Goal: Browse casually: Explore the website without a specific task or goal

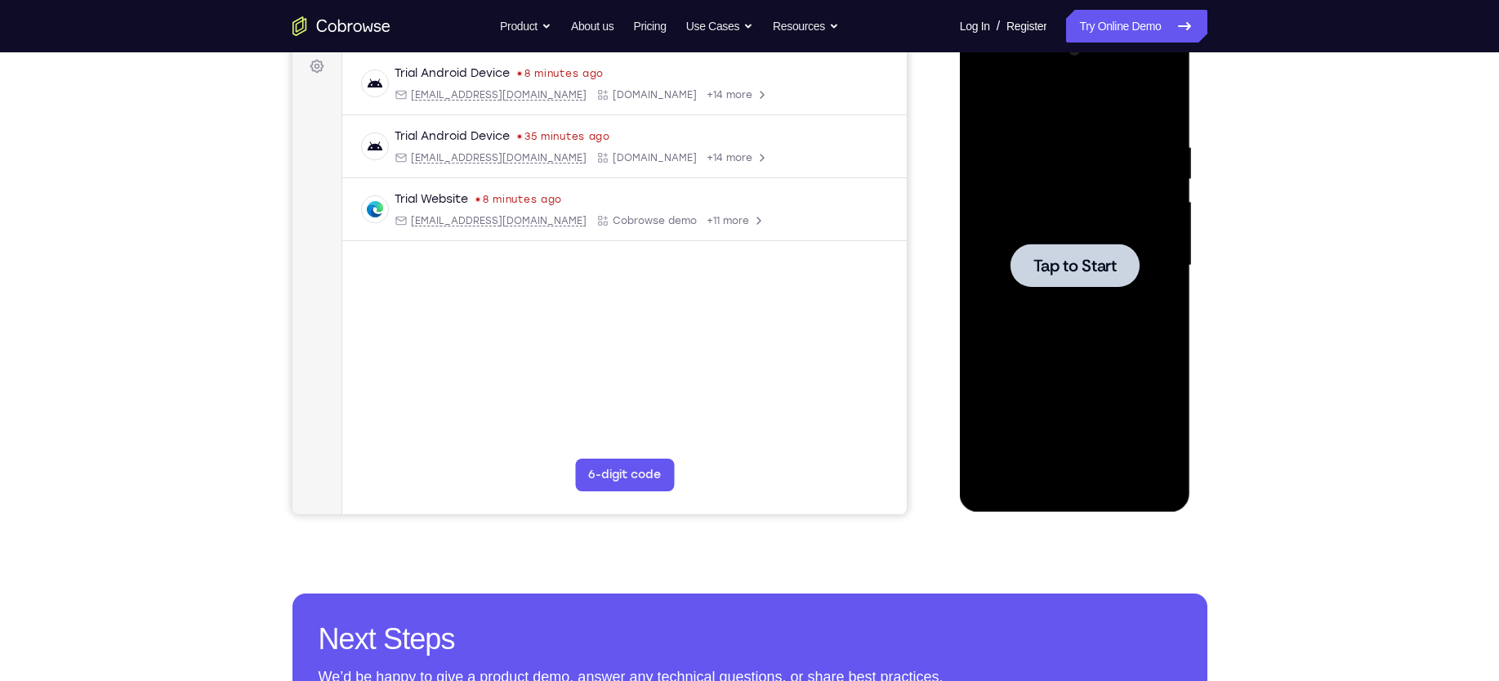
scroll to position [246, 0]
click at [1093, 280] on div at bounding box center [1075, 264] width 129 height 43
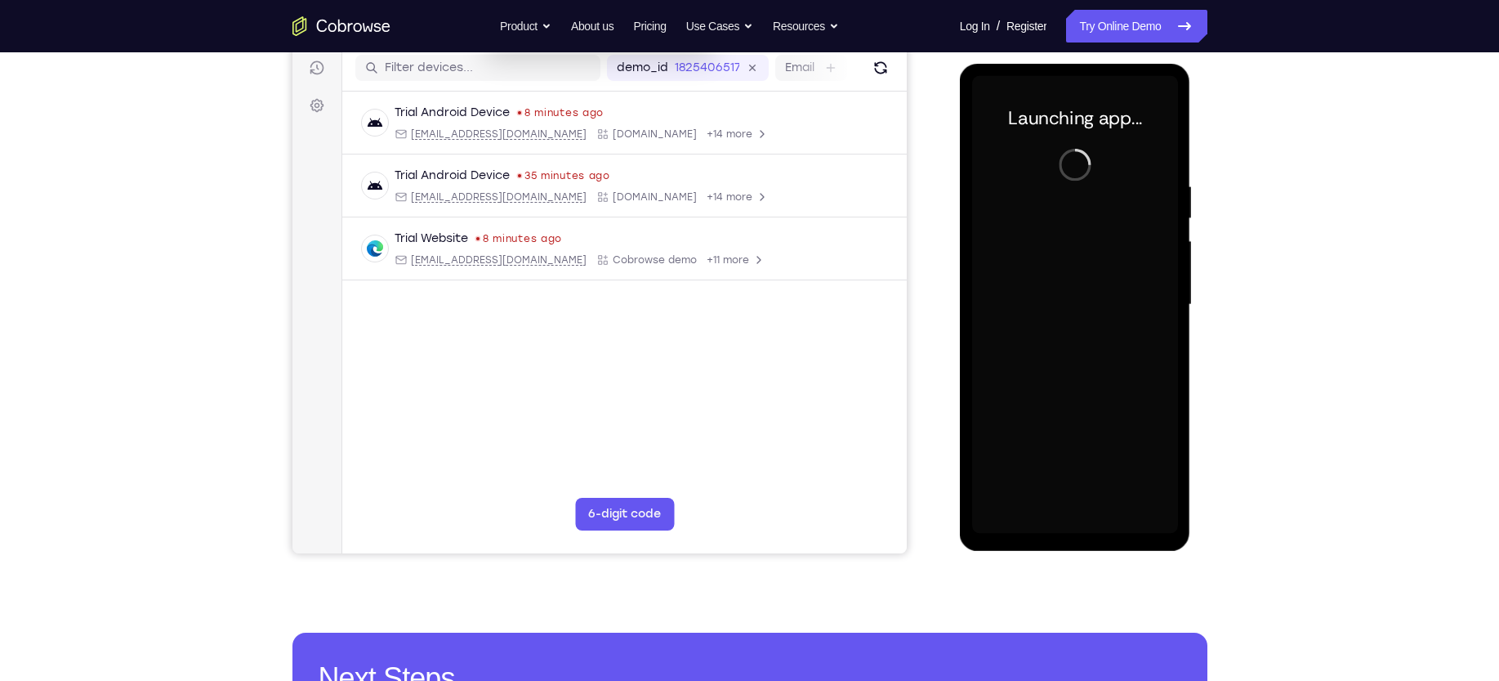
scroll to position [208, 0]
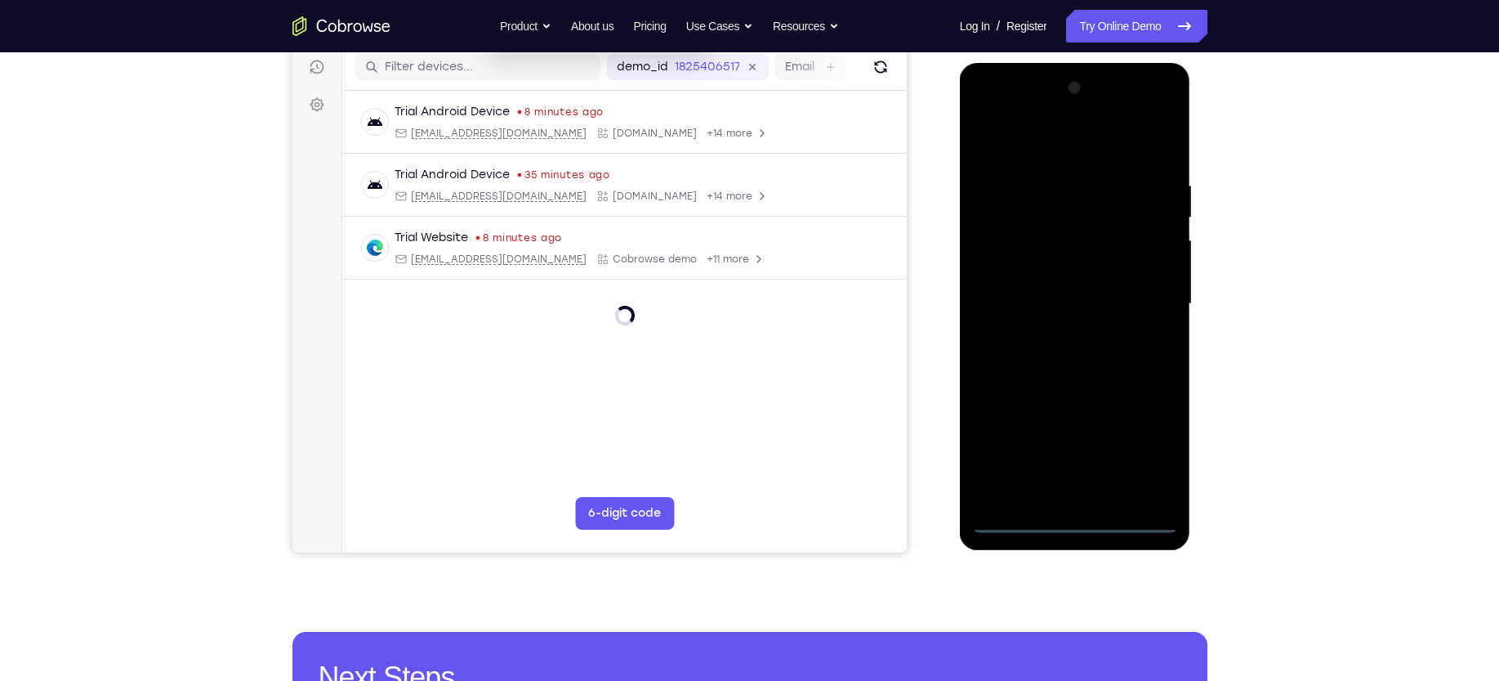
click at [1074, 507] on div at bounding box center [1075, 304] width 206 height 458
click at [1071, 519] on div at bounding box center [1075, 304] width 206 height 458
click at [1150, 453] on div at bounding box center [1075, 304] width 206 height 458
click at [1145, 106] on div at bounding box center [1075, 304] width 206 height 458
click at [1020, 113] on div at bounding box center [1075, 304] width 206 height 458
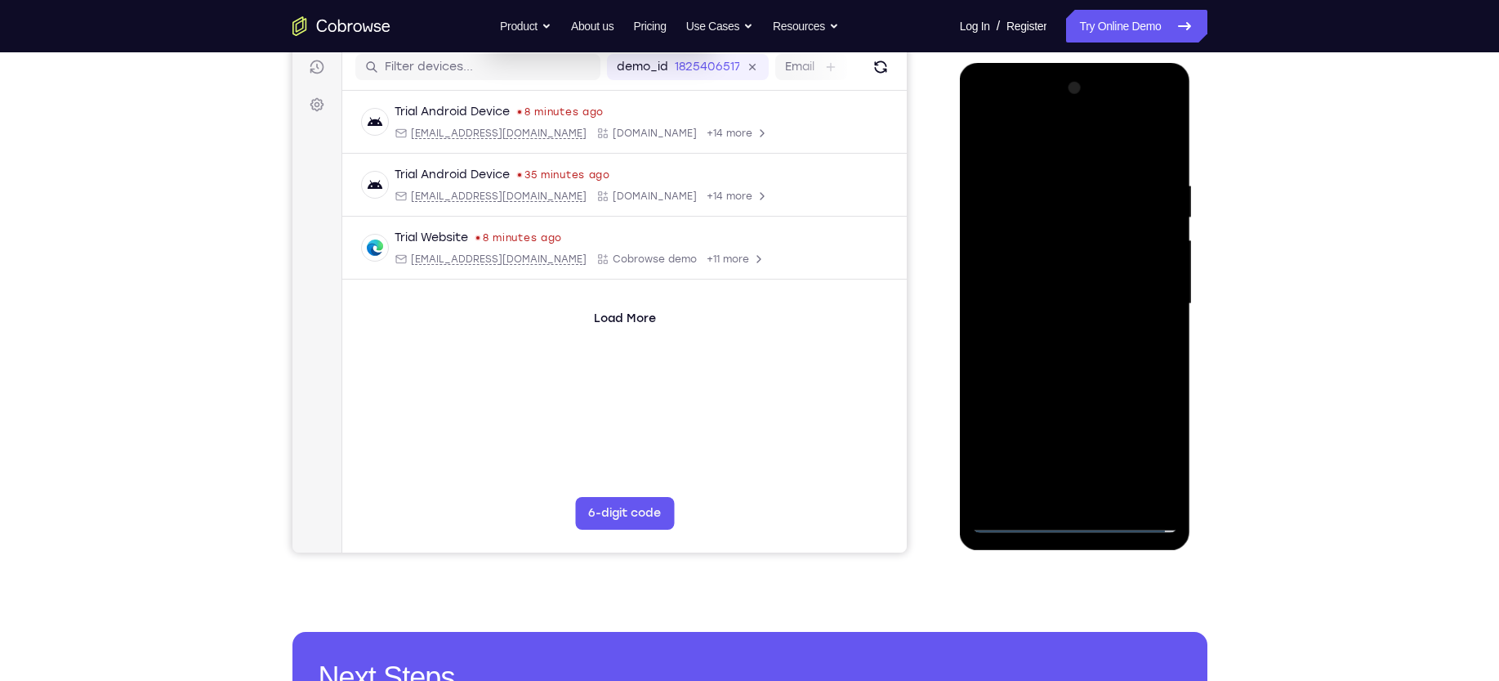
click at [1144, 301] on div at bounding box center [1075, 304] width 206 height 458
click at [1052, 337] on div at bounding box center [1075, 304] width 206 height 458
click at [1058, 331] on div at bounding box center [1075, 304] width 206 height 458
click at [1076, 279] on div at bounding box center [1075, 304] width 206 height 458
click at [1061, 276] on div at bounding box center [1075, 304] width 206 height 458
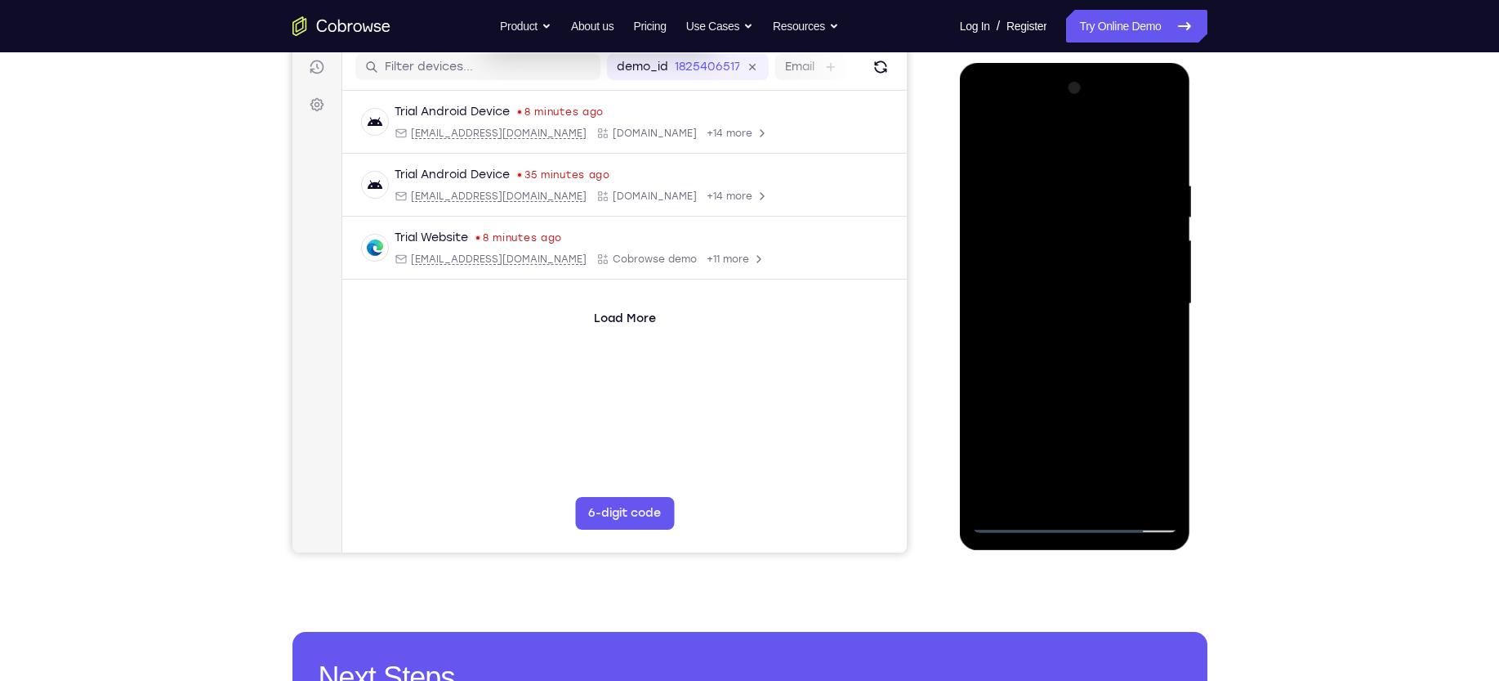
click at [1040, 298] on div at bounding box center [1075, 304] width 206 height 458
click at [1016, 355] on div at bounding box center [1075, 304] width 206 height 458
click at [1063, 345] on div at bounding box center [1075, 304] width 206 height 458
click at [1024, 362] on div at bounding box center [1075, 304] width 206 height 458
